Goal: Navigation & Orientation: Find specific page/section

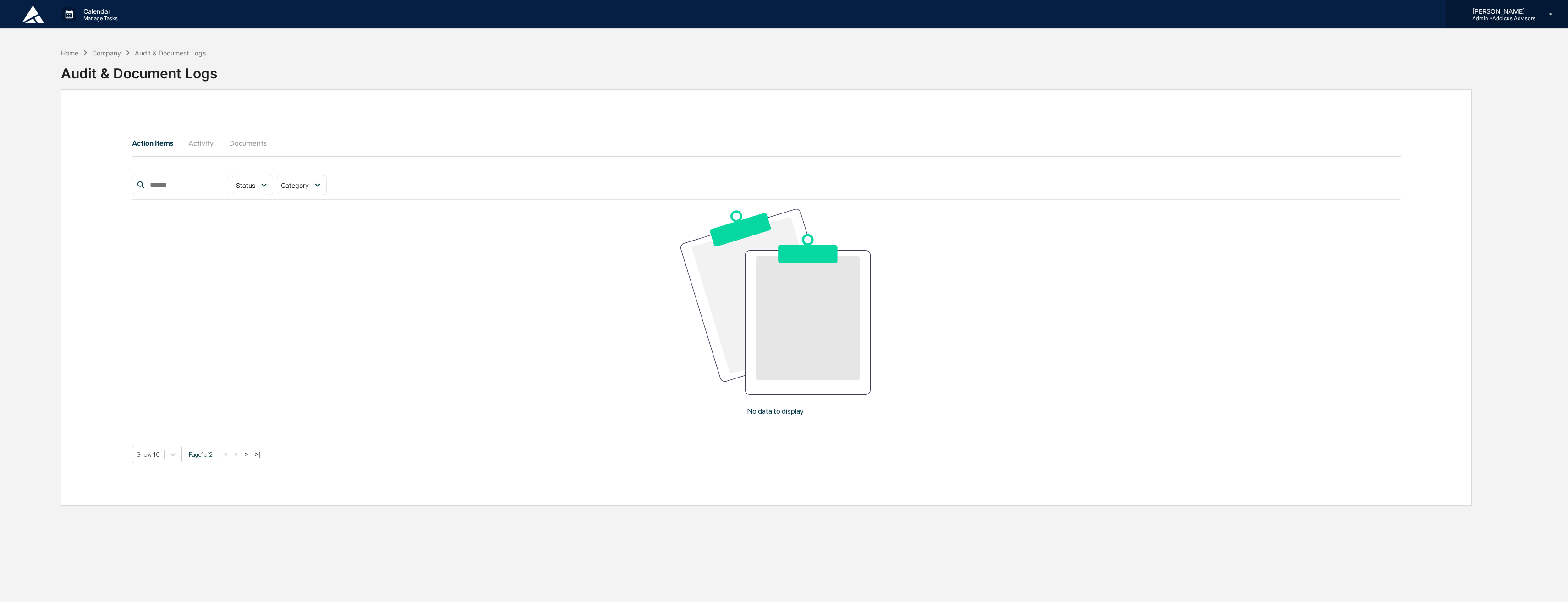
click at [1523, 20] on p "Admin • Addicus Advisors" at bounding box center [1501, 18] width 71 height 7
click at [1112, 96] on div at bounding box center [786, 301] width 1573 height 602
click at [189, 145] on button "Activity" at bounding box center [201, 143] width 42 height 22
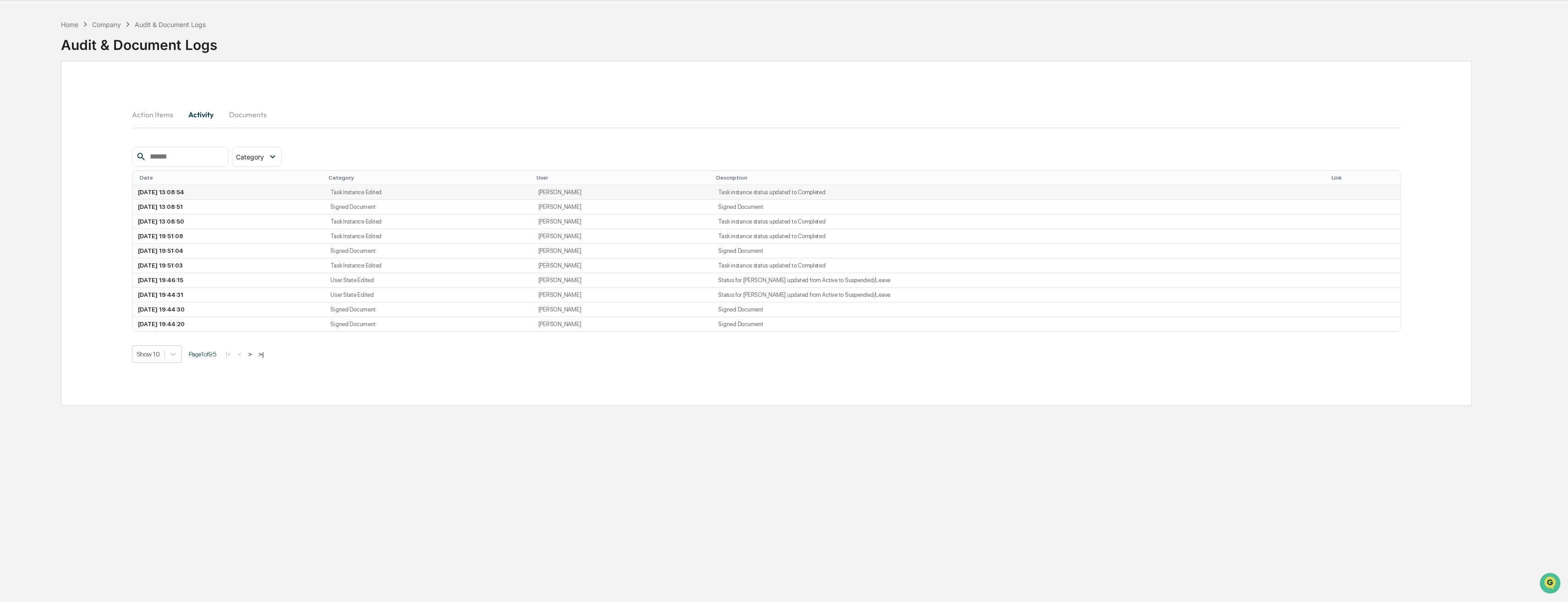
scroll to position [43, 0]
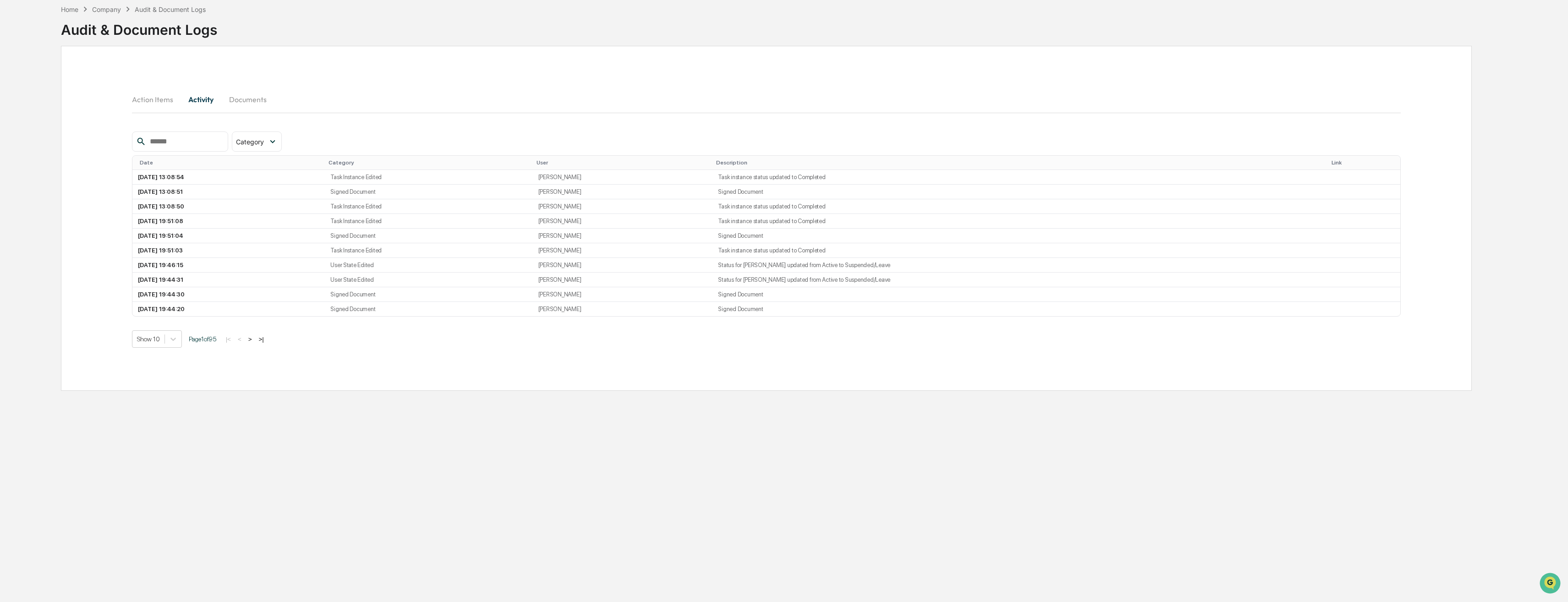
click at [265, 103] on button "Documents" at bounding box center [248, 100] width 53 height 22
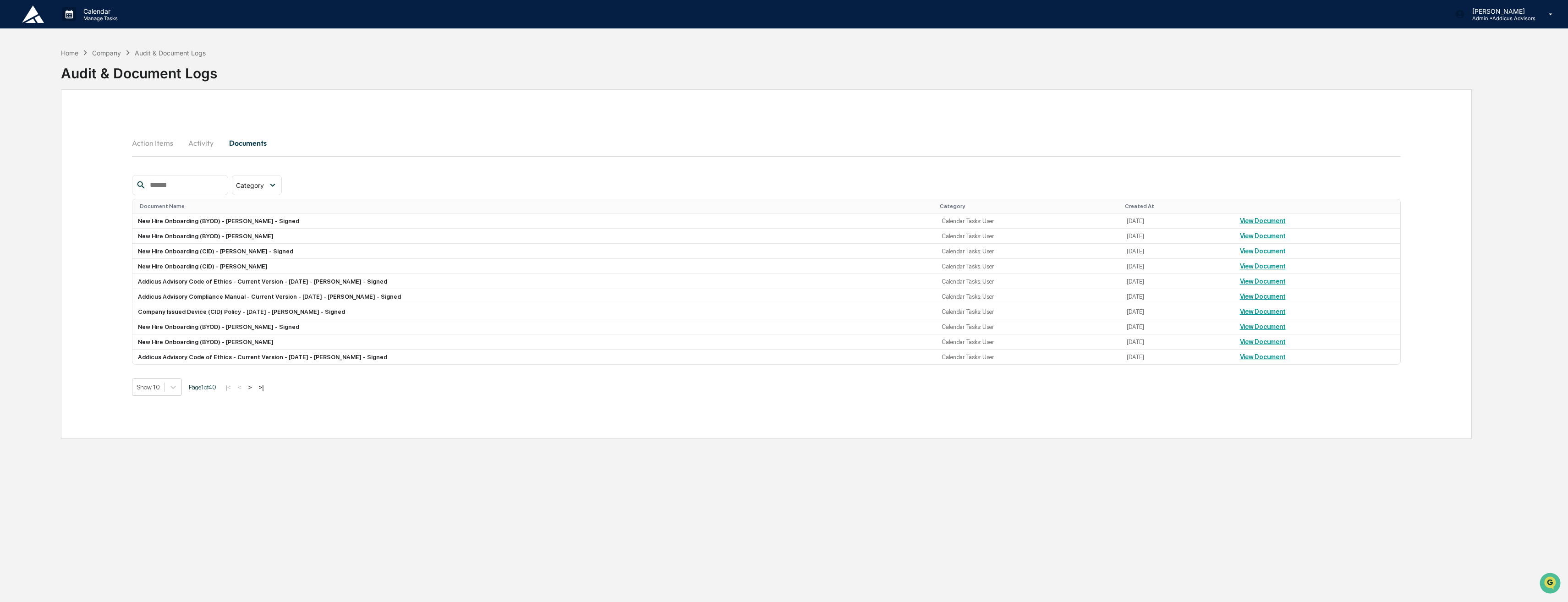
click at [203, 143] on button "Activity" at bounding box center [201, 143] width 42 height 22
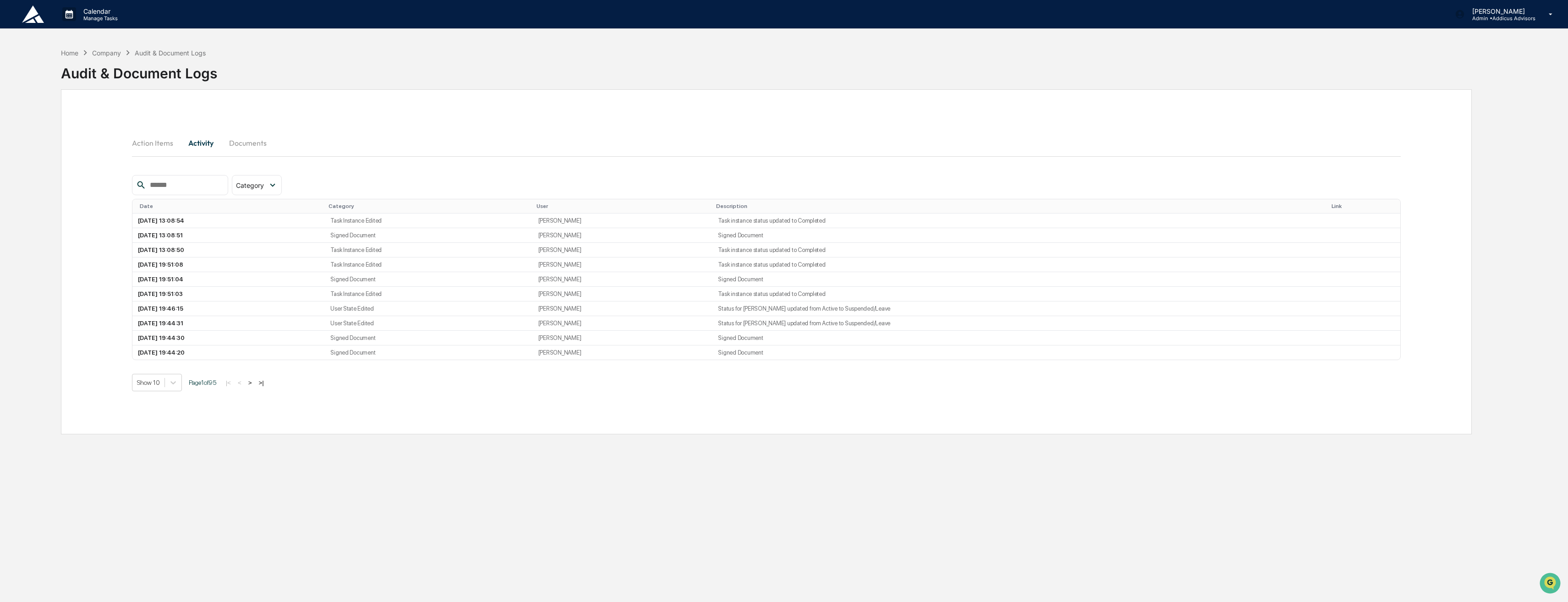
click at [156, 137] on button "Action Items" at bounding box center [156, 143] width 49 height 22
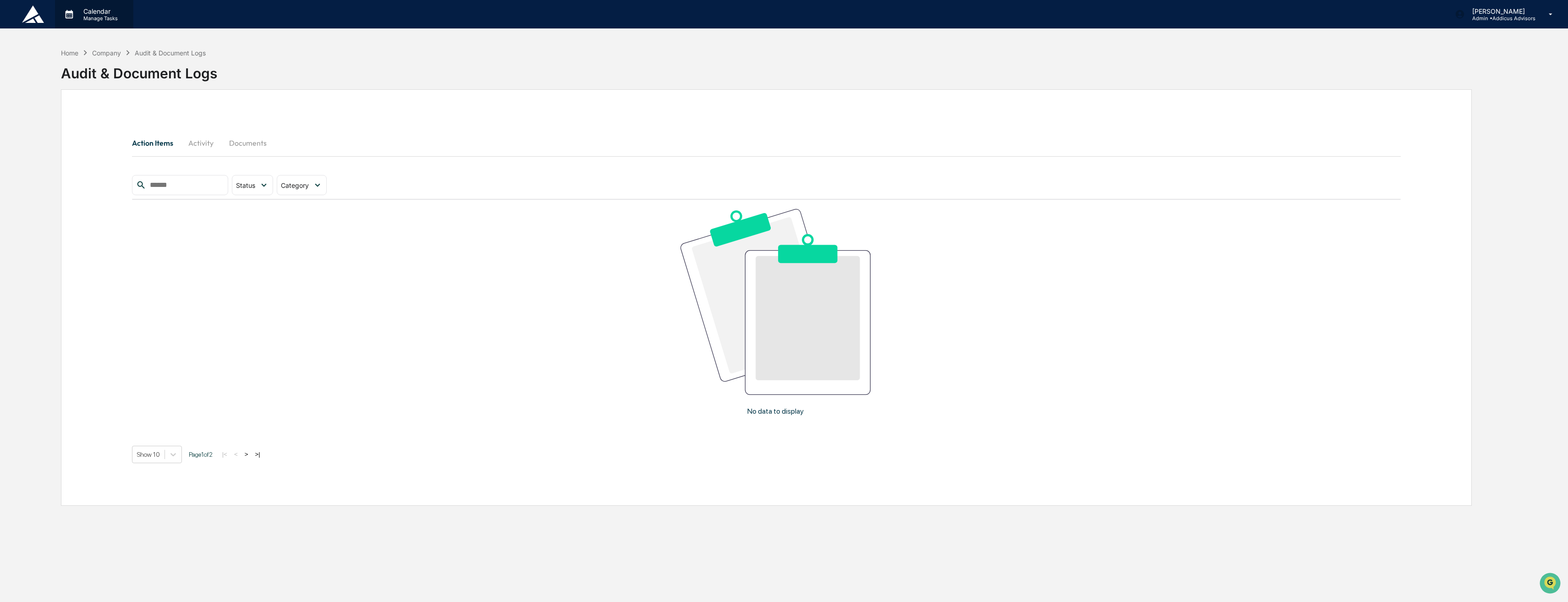
click at [92, 9] on p "Calendar" at bounding box center [100, 11] width 46 height 8
click at [348, 184] on div at bounding box center [786, 301] width 1573 height 602
click at [348, 184] on div at bounding box center [784, 301] width 1568 height 602
click at [218, 182] on input "text" at bounding box center [185, 185] width 78 height 12
type input "********"
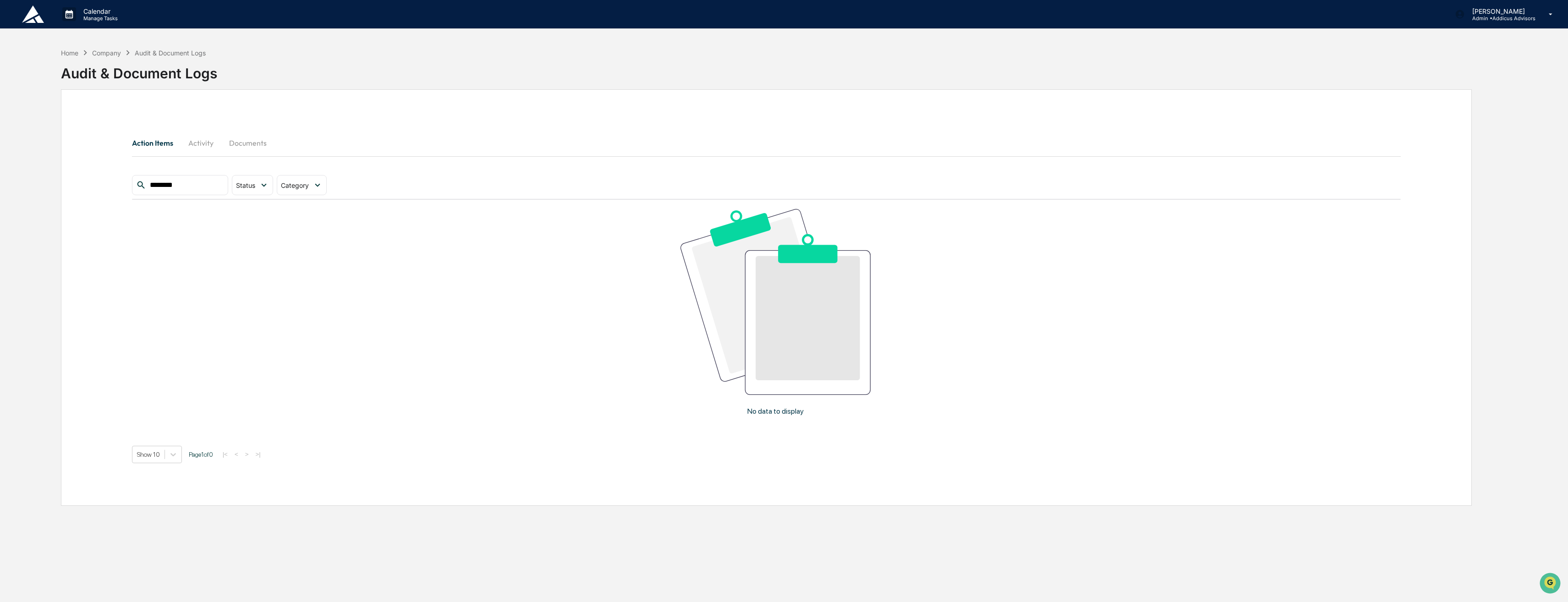
click at [108, 55] on div "Company" at bounding box center [106, 53] width 29 height 8
click at [108, 51] on div "Company" at bounding box center [106, 53] width 29 height 8
click at [82, 18] on p "Manage Tasks" at bounding box center [100, 18] width 46 height 7
click at [139, 31] on ul at bounding box center [123, 35] width 137 height 13
click at [89, 32] on ul at bounding box center [123, 35] width 137 height 13
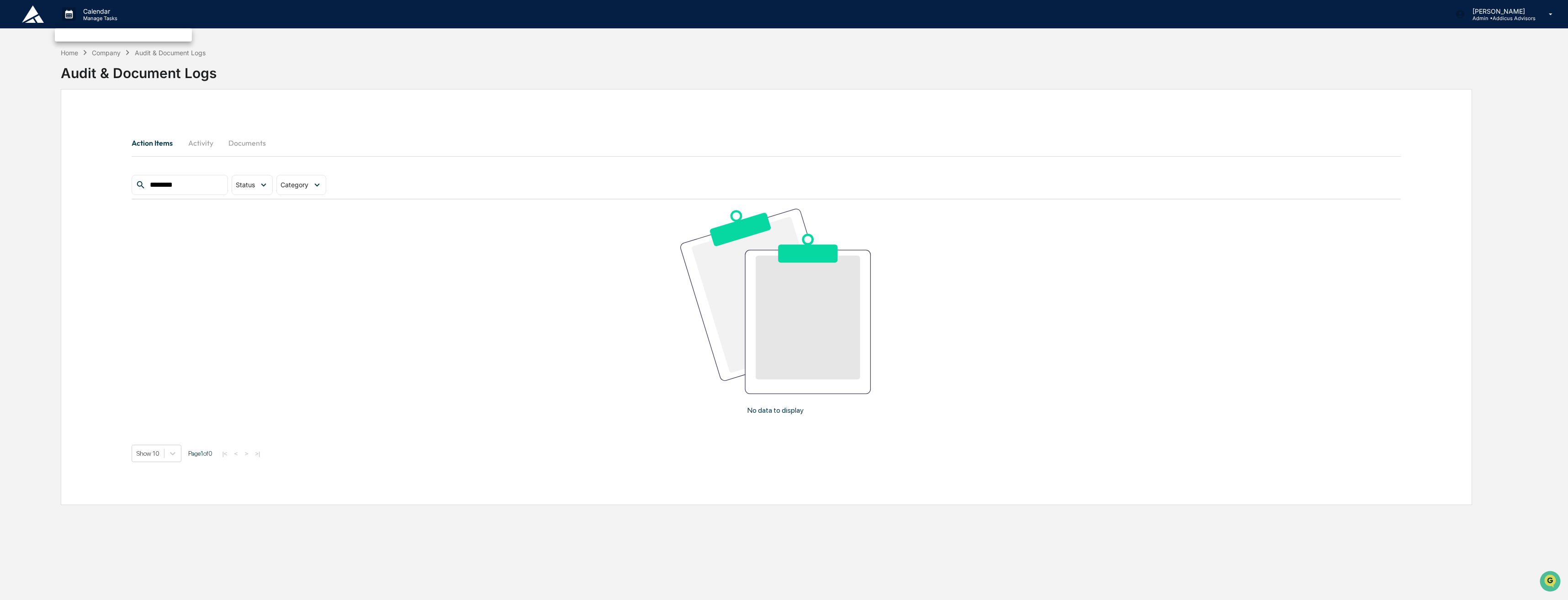
click at [76, 54] on div at bounding box center [784, 300] width 1568 height 600
click at [214, 119] on div "Action Items Activity Documents ******** Status Select/Deselect All Action Requ…" at bounding box center [765, 296] width 1407 height 415
click at [1494, 19] on p "Admin • Addicus Advisors" at bounding box center [1496, 18] width 71 height 7
click at [1496, 61] on li "Switch to User view..." at bounding box center [1497, 65] width 128 height 17
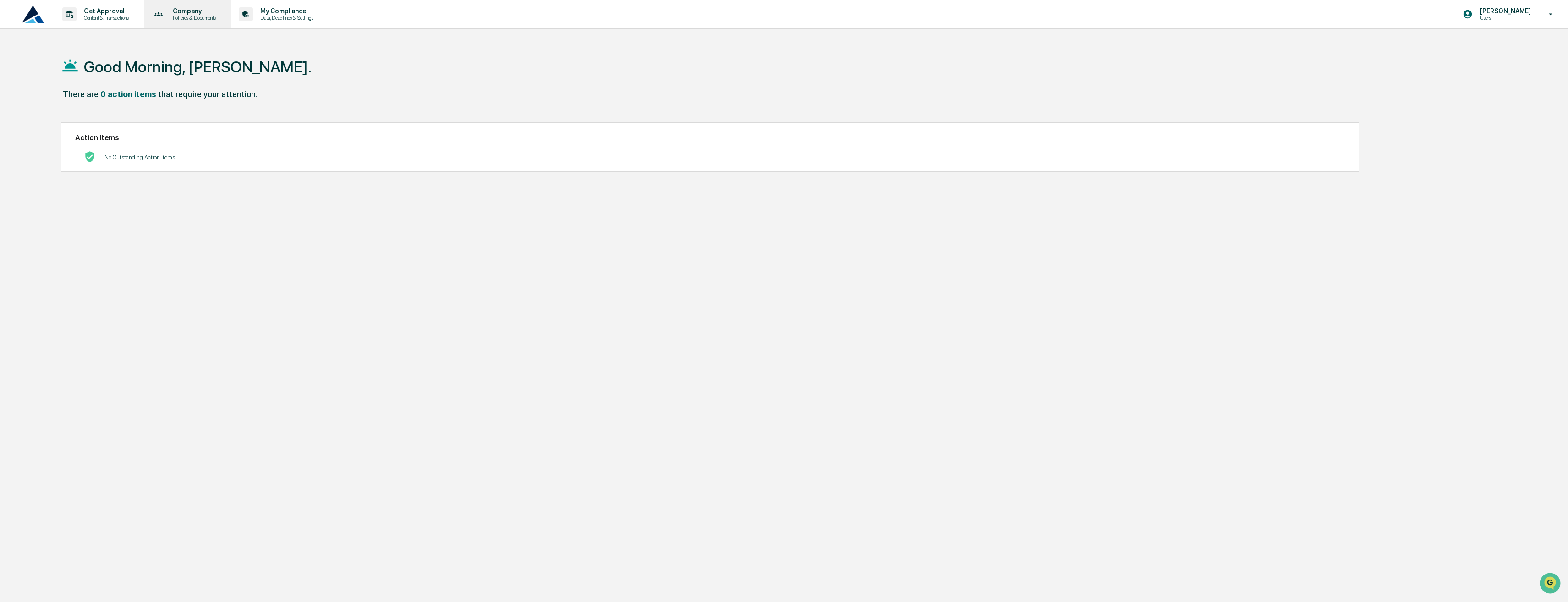
click at [193, 12] on p "Company" at bounding box center [193, 11] width 55 height 7
click at [271, 10] on div at bounding box center [786, 301] width 1573 height 602
click at [271, 10] on p "My Compliance" at bounding box center [285, 11] width 65 height 7
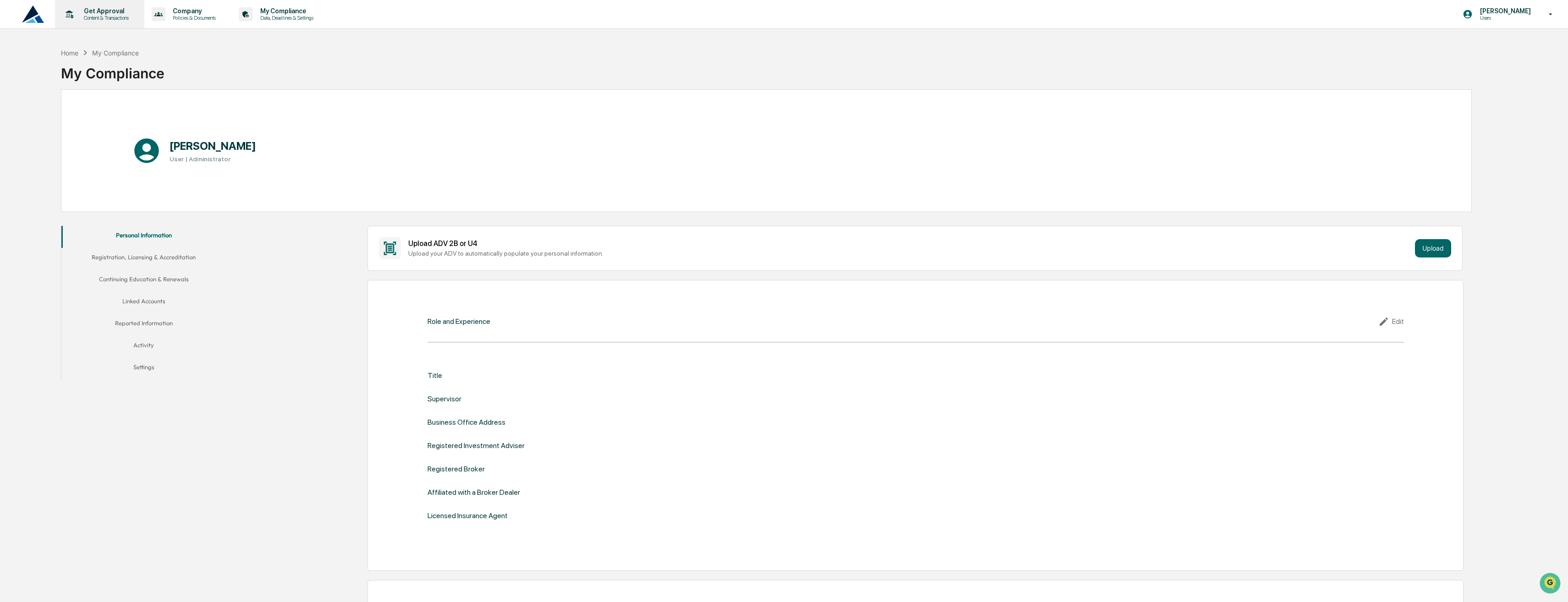
click at [98, 22] on div "Get Approval Content & Transactions" at bounding box center [98, 14] width 80 height 29
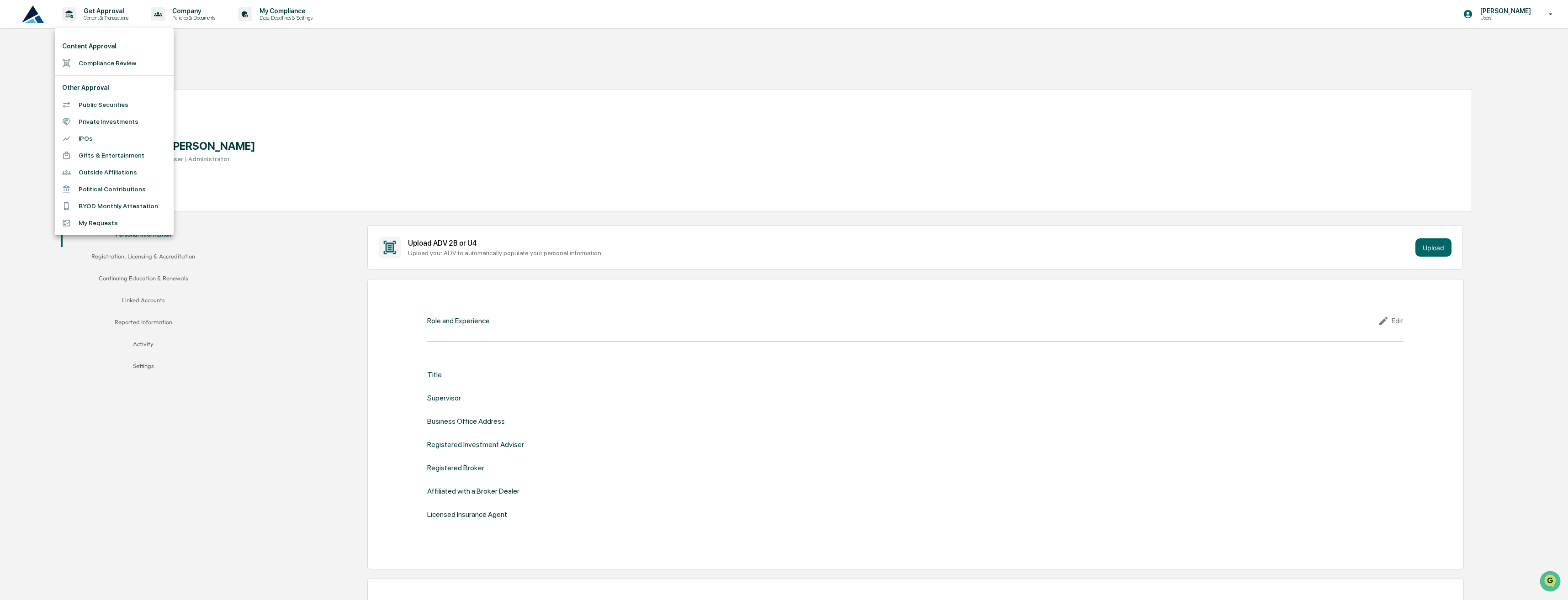
click at [393, 125] on div at bounding box center [784, 300] width 1568 height 600
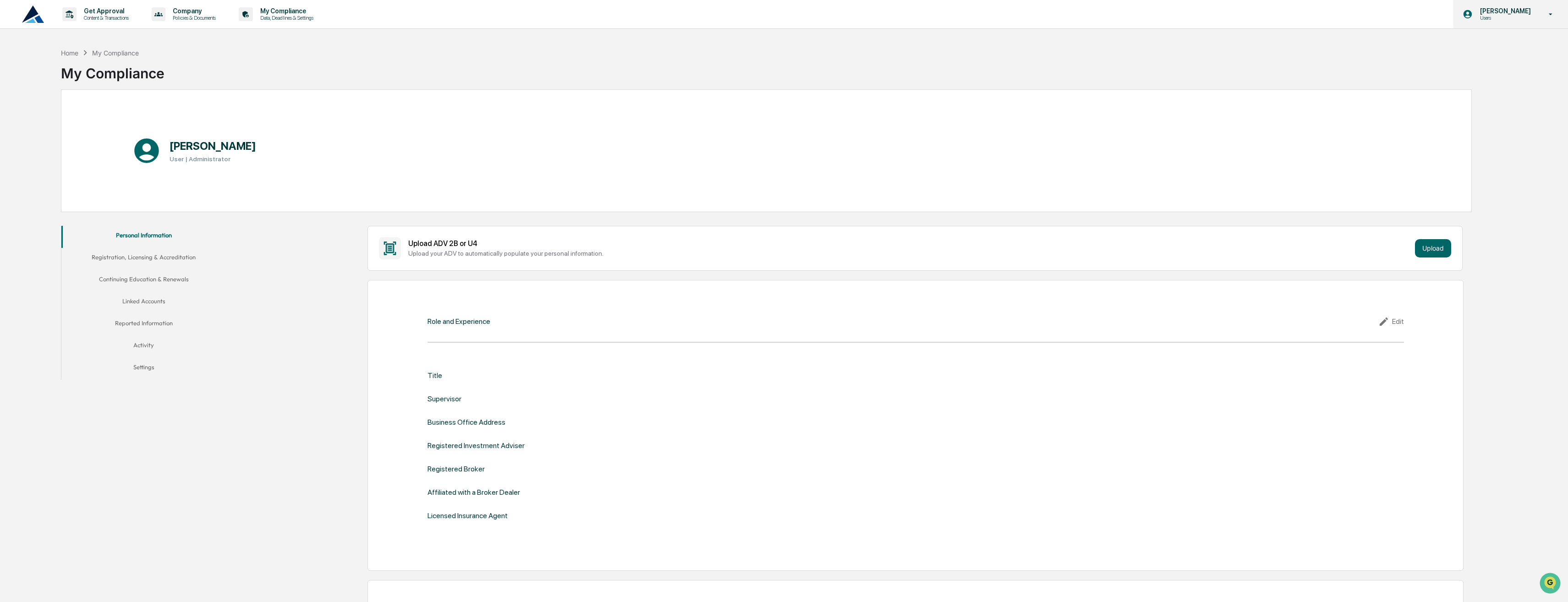
click at [1534, 20] on p "Users" at bounding box center [1504, 18] width 63 height 7
click at [1534, 20] on div at bounding box center [786, 301] width 1573 height 602
click at [1533, 1] on div "[PERSON_NAME] Users" at bounding box center [1511, 14] width 115 height 29
click at [1507, 40] on li "Switch to Admin view..." at bounding box center [1501, 46] width 128 height 17
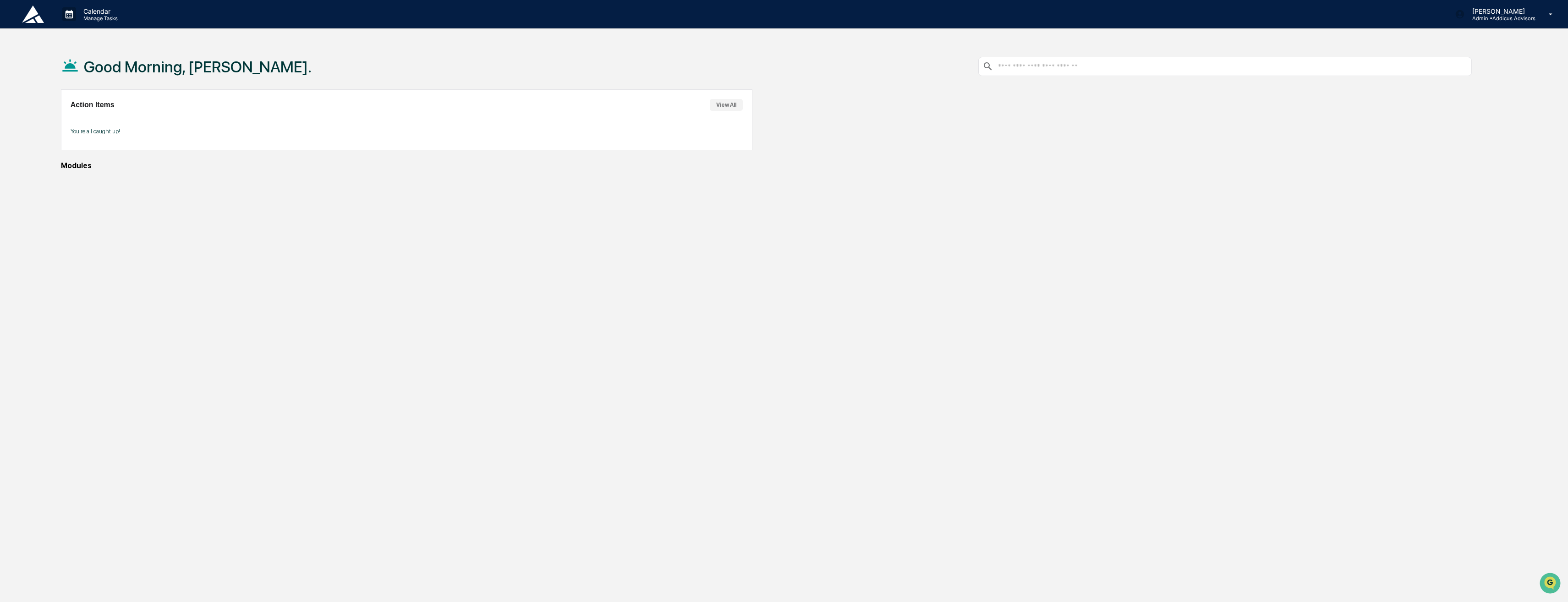
click at [722, 105] on button "View All" at bounding box center [727, 105] width 33 height 12
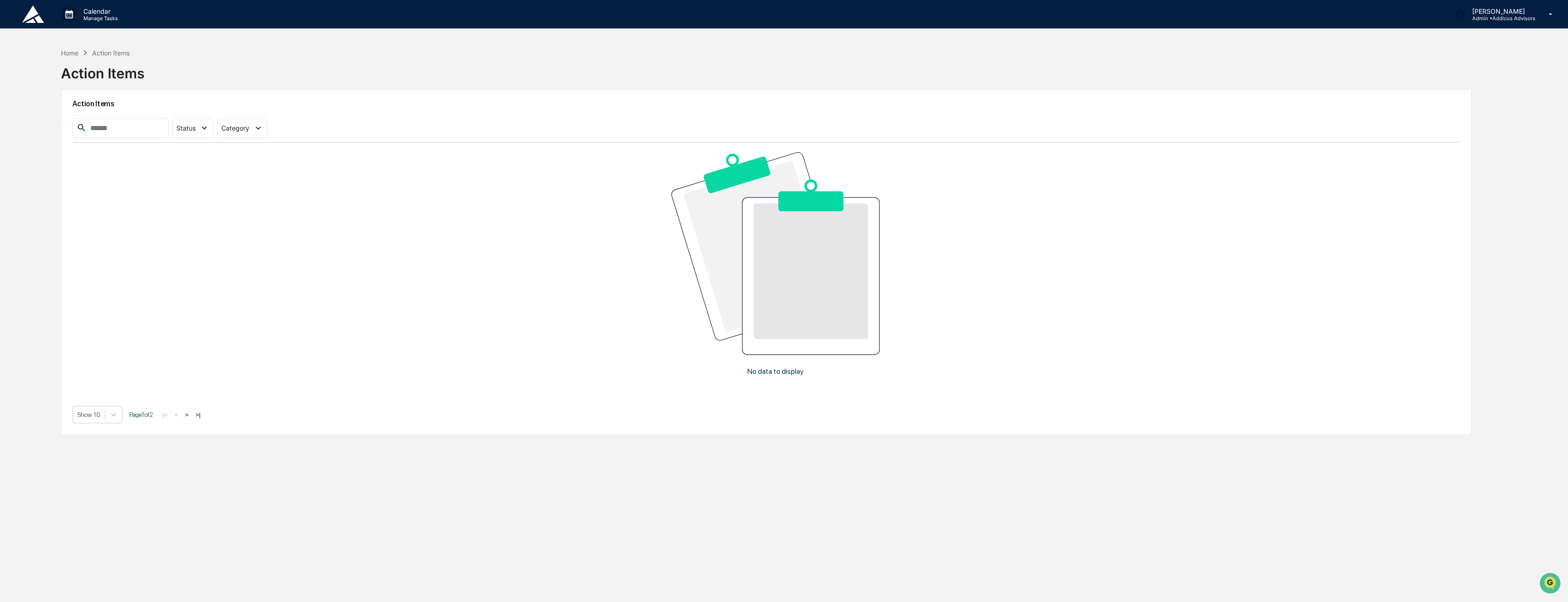
click at [220, 115] on div "Action Items Status Select/Deselect All Action Required Resolved Category Selec…" at bounding box center [767, 262] width 1412 height 346
click at [107, 20] on p "Manage Tasks" at bounding box center [100, 18] width 46 height 7
click at [109, 35] on ul at bounding box center [123, 35] width 137 height 13
click at [107, 9] on div at bounding box center [786, 301] width 1573 height 602
click at [106, 14] on p "Calendar" at bounding box center [100, 11] width 46 height 8
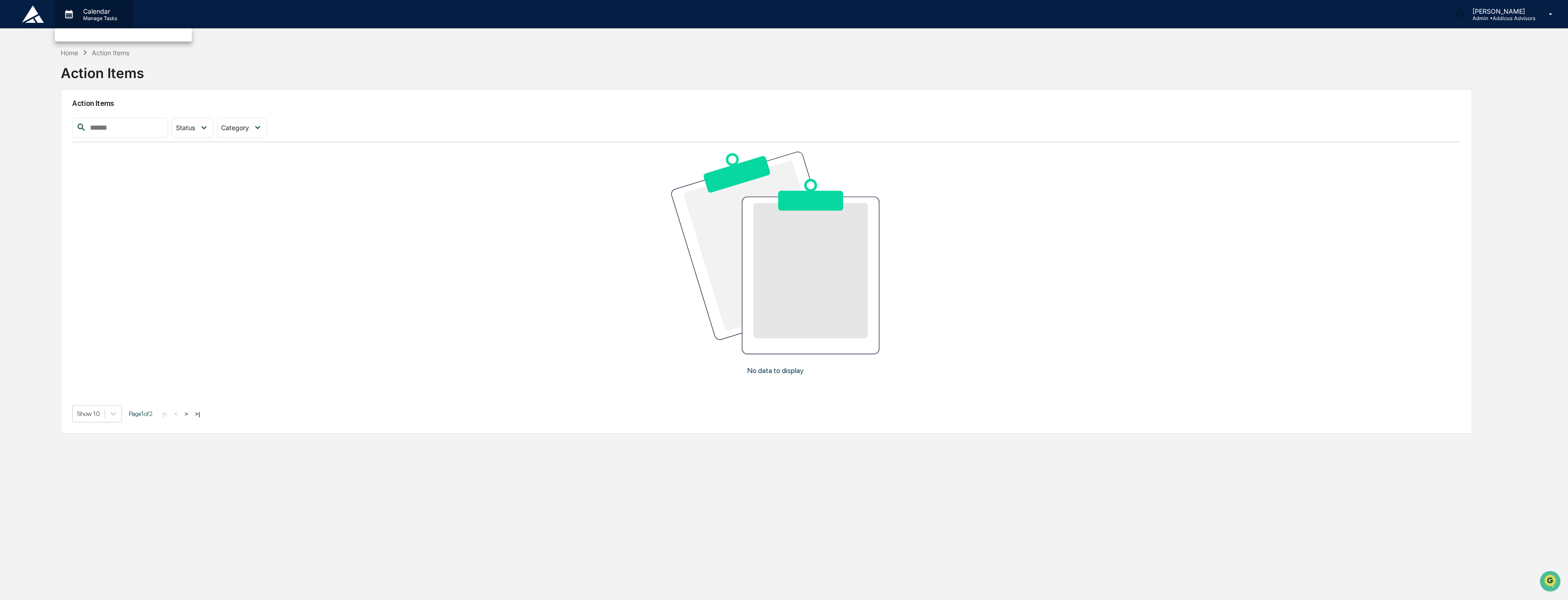
click at [105, 14] on div at bounding box center [784, 300] width 1568 height 600
click at [113, 19] on p "Manage Tasks" at bounding box center [99, 18] width 46 height 7
click at [103, 18] on div at bounding box center [784, 300] width 1568 height 600
